Goal: Book appointment/travel/reservation

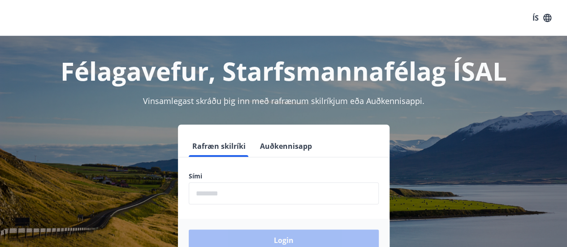
scroll to position [110, 0]
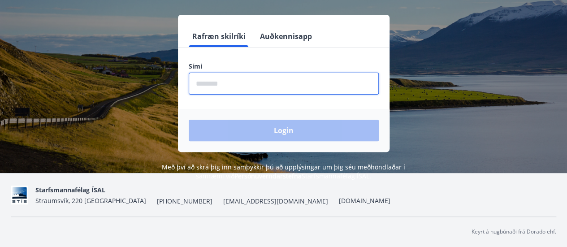
click at [220, 84] on input "phone" at bounding box center [284, 84] width 190 height 22
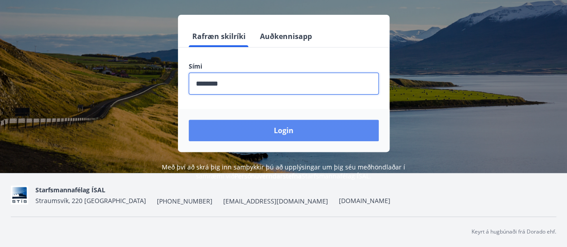
type input "********"
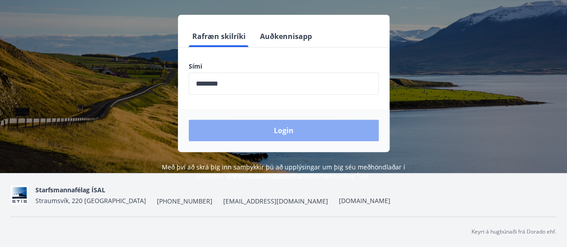
click at [292, 136] on button "Login" at bounding box center [284, 131] width 190 height 22
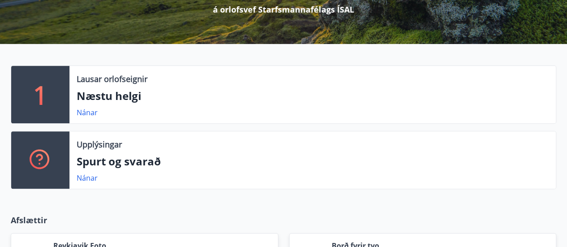
scroll to position [146, 0]
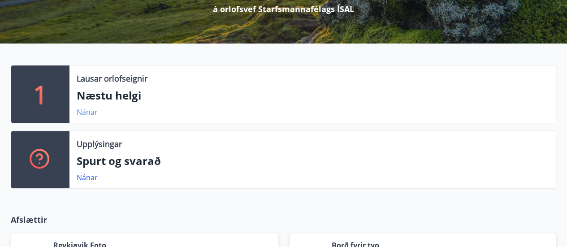
click at [85, 113] on link "Nánar" at bounding box center [87, 112] width 21 height 10
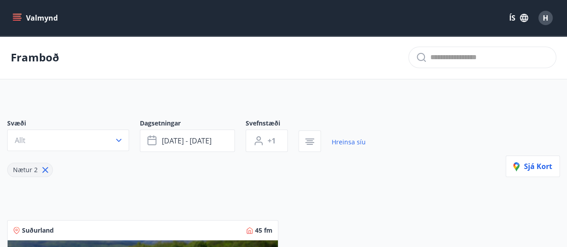
click at [23, 17] on button "Valmynd" at bounding box center [36, 18] width 51 height 16
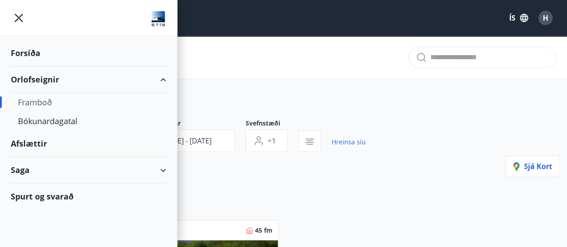
click at [35, 102] on div "Framboð" at bounding box center [88, 102] width 141 height 19
type input "*"
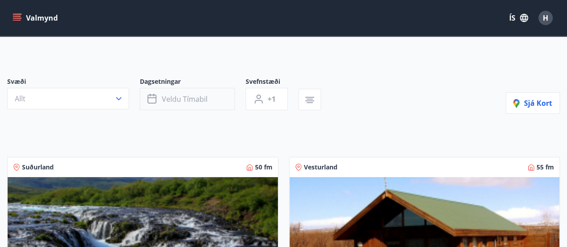
click at [197, 98] on span "Veldu tímabil" at bounding box center [185, 99] width 46 height 10
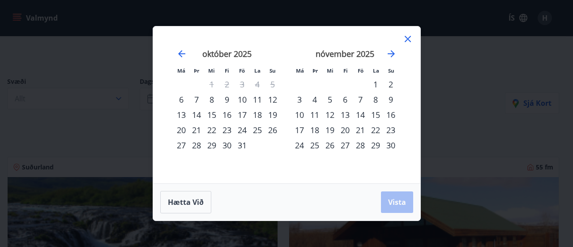
click at [272, 113] on div "19" at bounding box center [272, 114] width 15 height 15
click at [198, 130] on div "21" at bounding box center [196, 129] width 15 height 15
click at [395, 201] on span "Vista" at bounding box center [397, 202] width 18 height 10
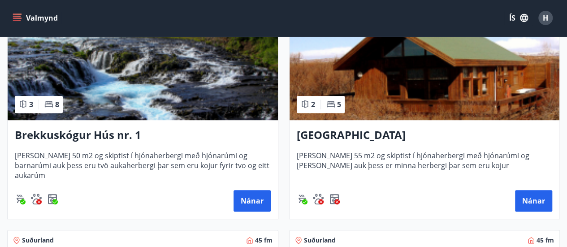
scroll to position [212, 0]
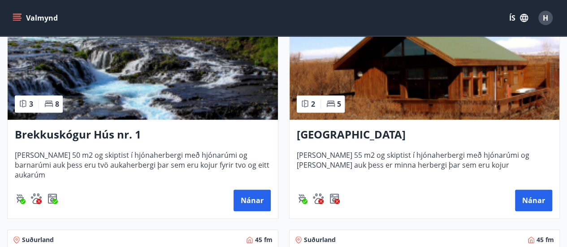
click at [48, 132] on h3 "Brekkuskógur Hús nr. 1" at bounding box center [143, 135] width 256 height 16
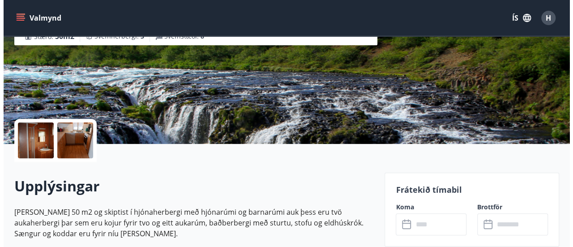
scroll to position [130, 0]
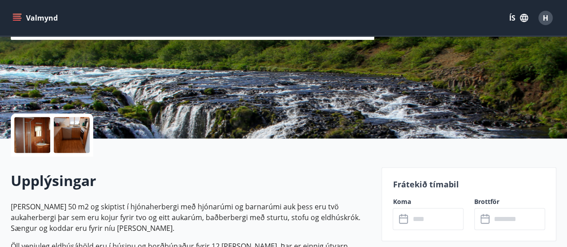
click at [35, 134] on div at bounding box center [32, 135] width 36 height 36
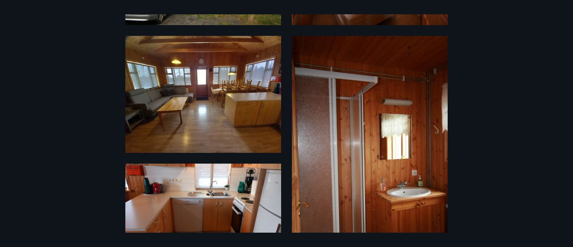
scroll to position [179, 0]
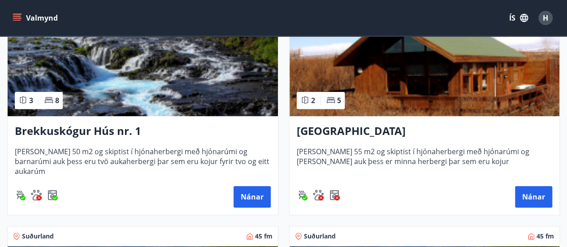
scroll to position [191, 0]
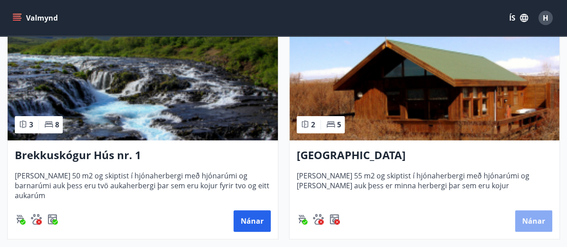
click at [539, 220] on button "Nánar" at bounding box center [533, 221] width 37 height 22
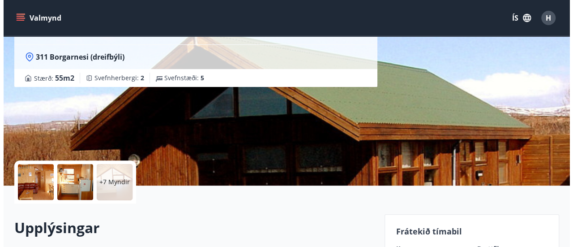
scroll to position [74, 0]
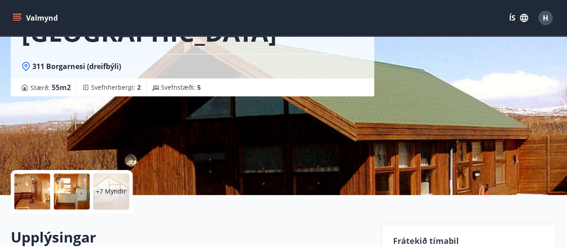
click at [33, 187] on div at bounding box center [32, 191] width 36 height 36
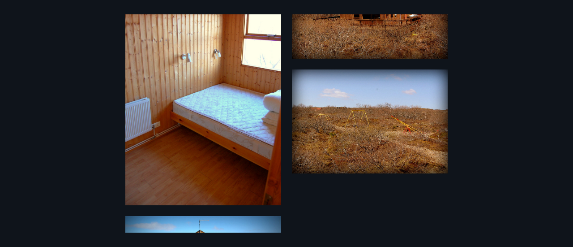
scroll to position [759, 0]
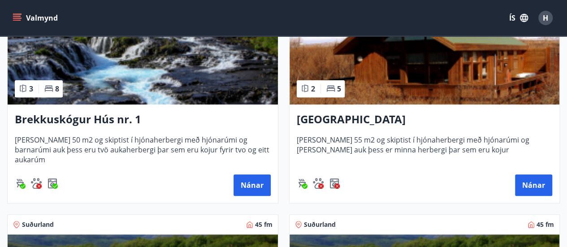
scroll to position [228, 0]
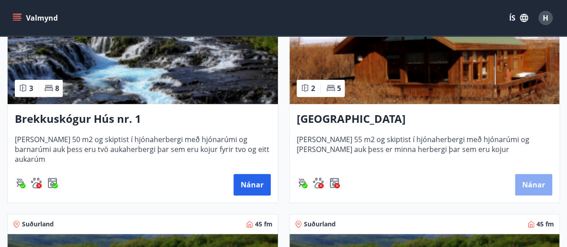
click at [546, 184] on button "Nánar" at bounding box center [533, 185] width 37 height 22
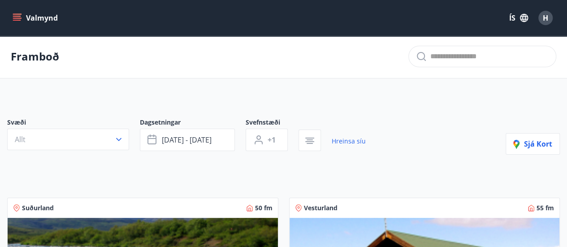
scroll to position [1, 0]
